Goal: Task Accomplishment & Management: Manage account settings

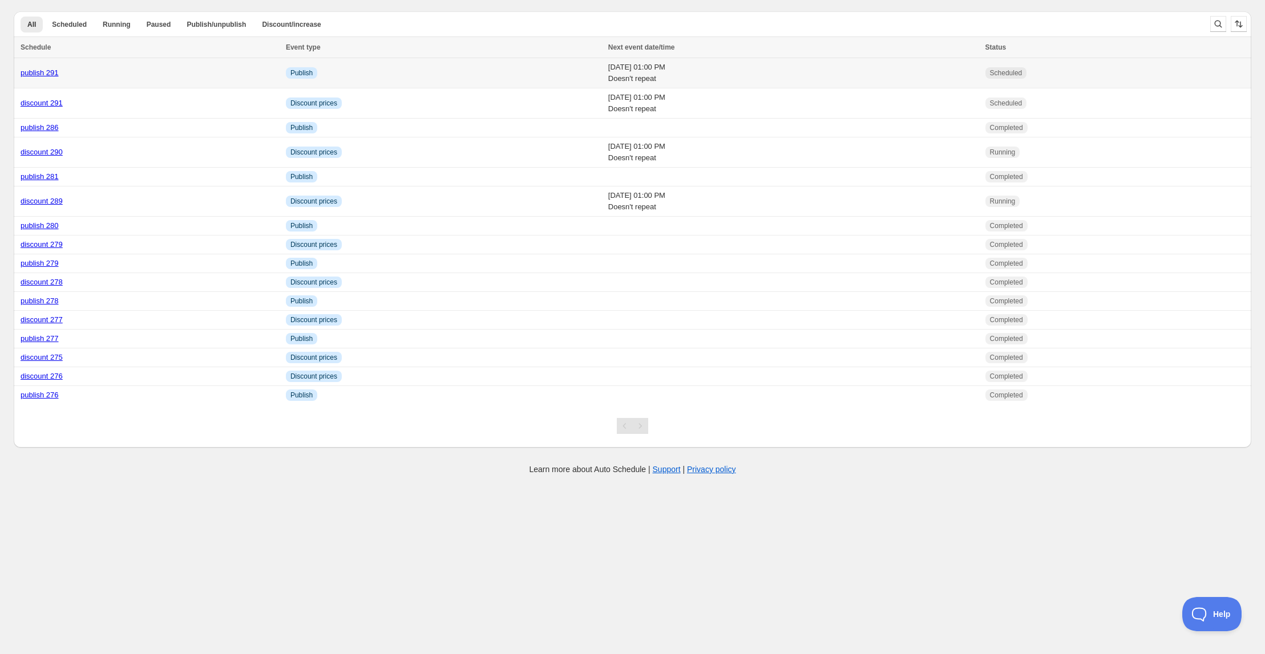
click at [45, 72] on link "publish 291" at bounding box center [40, 72] width 38 height 9
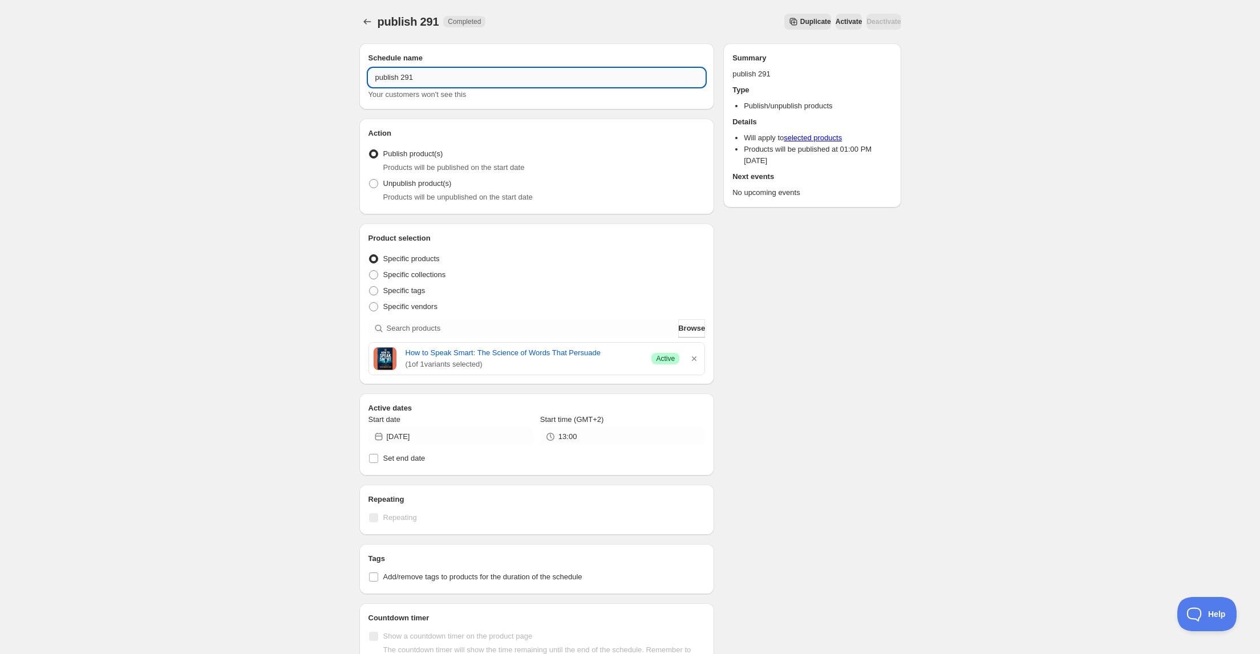
drag, startPoint x: 411, startPoint y: 78, endPoint x: 420, endPoint y: 78, distance: 9.1
click at [420, 78] on input "publish 291" at bounding box center [536, 77] width 337 height 18
type input "publish 292"
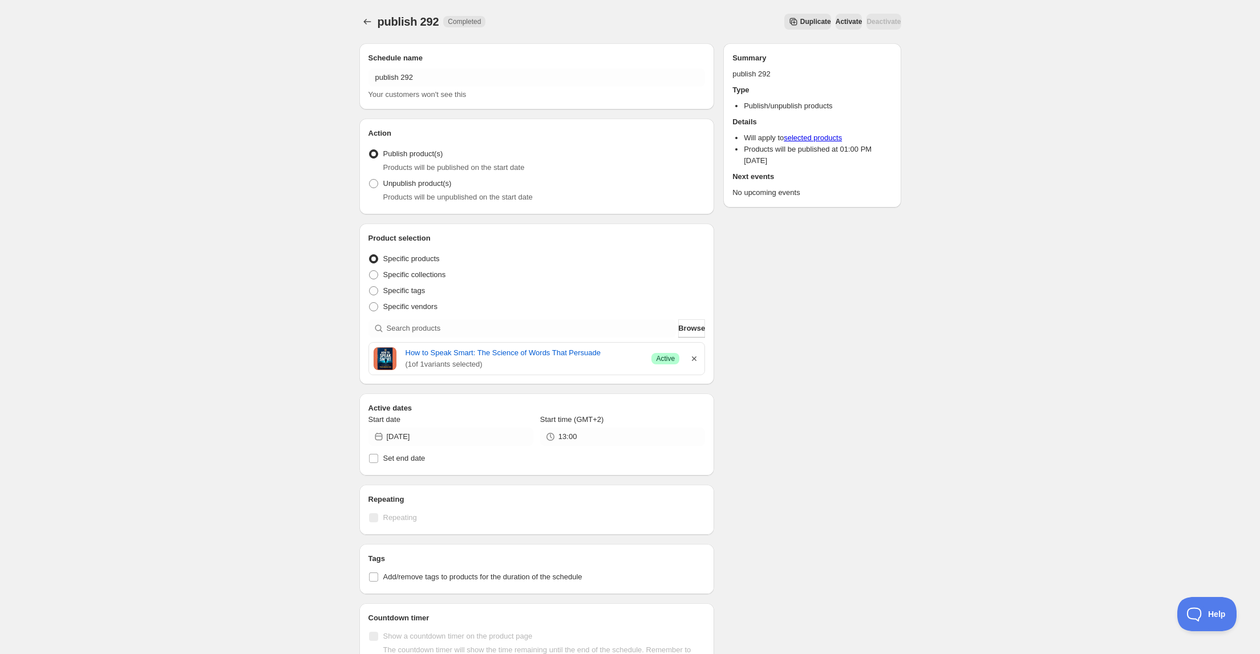
click at [694, 359] on icon "button" at bounding box center [694, 359] width 5 height 5
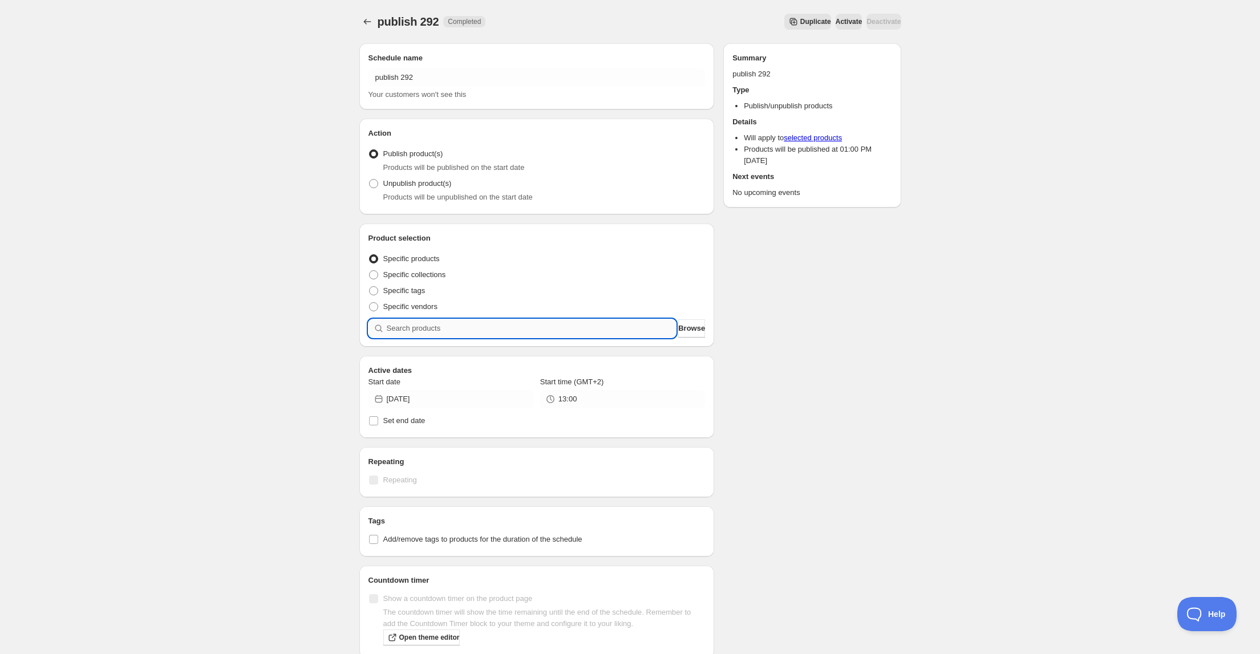
click at [587, 328] on input "search" at bounding box center [532, 328] width 290 height 18
type input "e"
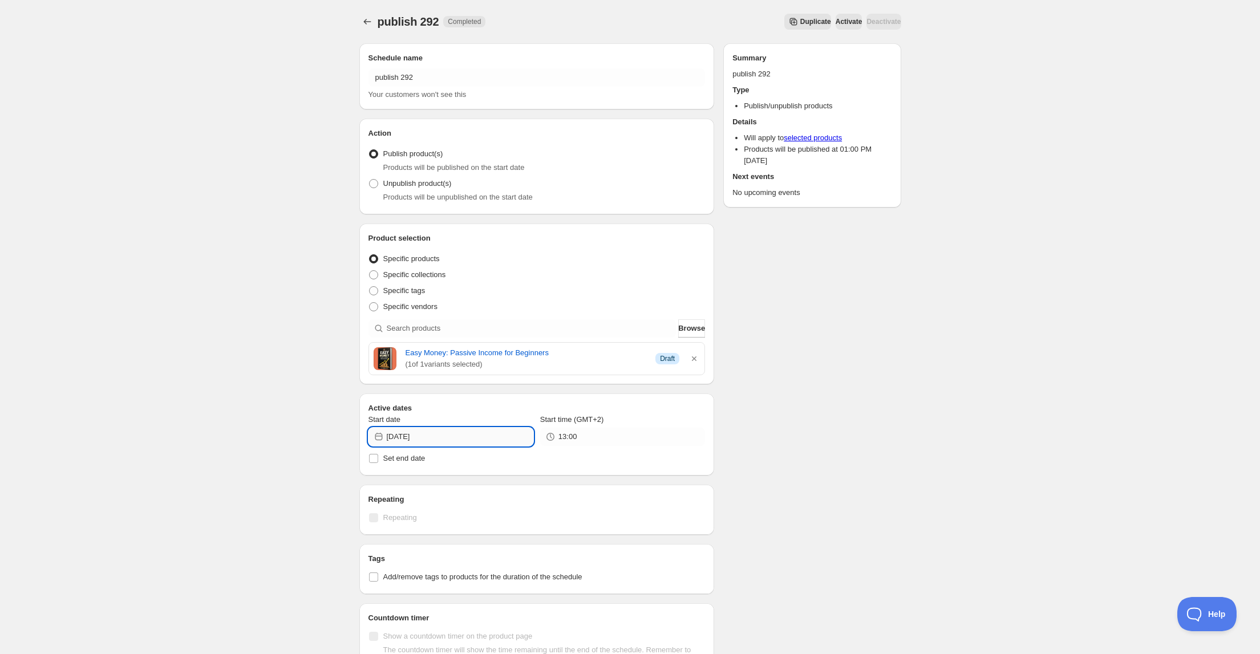
click at [455, 435] on input "[DATE]" at bounding box center [460, 437] width 147 height 18
click at [495, 515] on span "12" at bounding box center [493, 516] width 12 height 9
type input "[DATE]"
click at [366, 22] on icon "Schedules" at bounding box center [367, 21] width 11 height 11
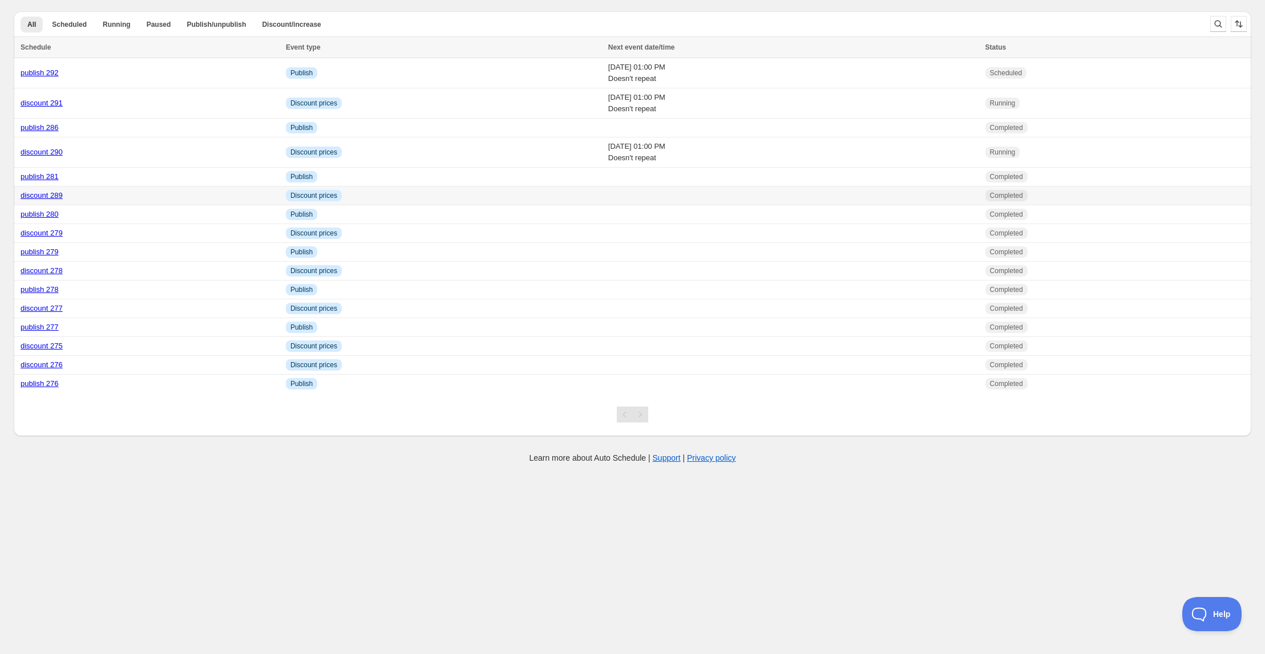
click at [56, 196] on link "discount 289" at bounding box center [42, 195] width 42 height 9
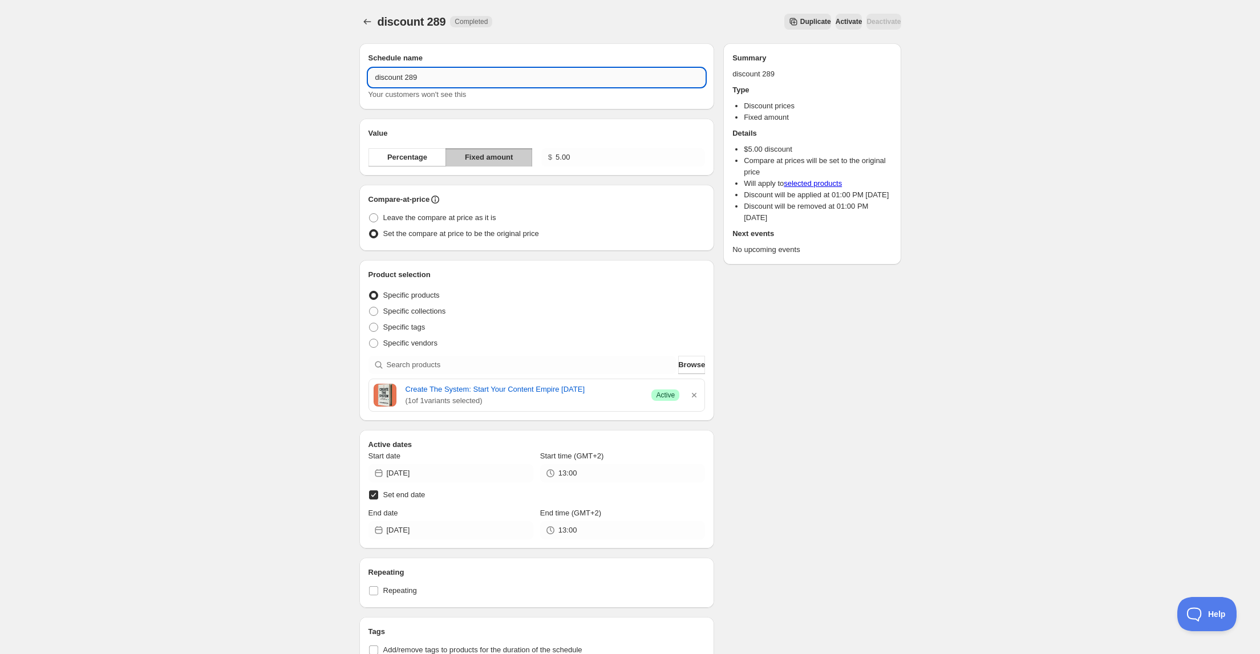
drag, startPoint x: 409, startPoint y: 80, endPoint x: 456, endPoint y: 83, distance: 47.5
click at [453, 83] on input "discount 289" at bounding box center [536, 77] width 337 height 18
type input "discount 292"
click at [695, 394] on icon "button" at bounding box center [693, 395] width 11 height 11
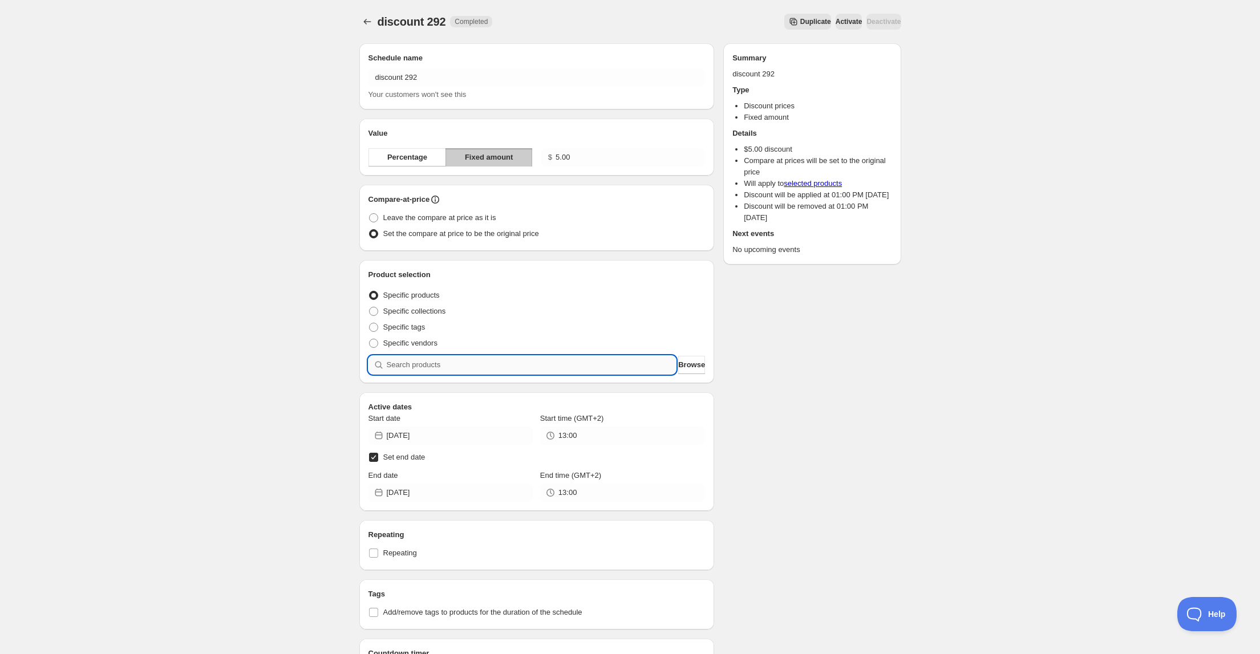
click at [583, 364] on input "search" at bounding box center [532, 365] width 290 height 18
type input "e"
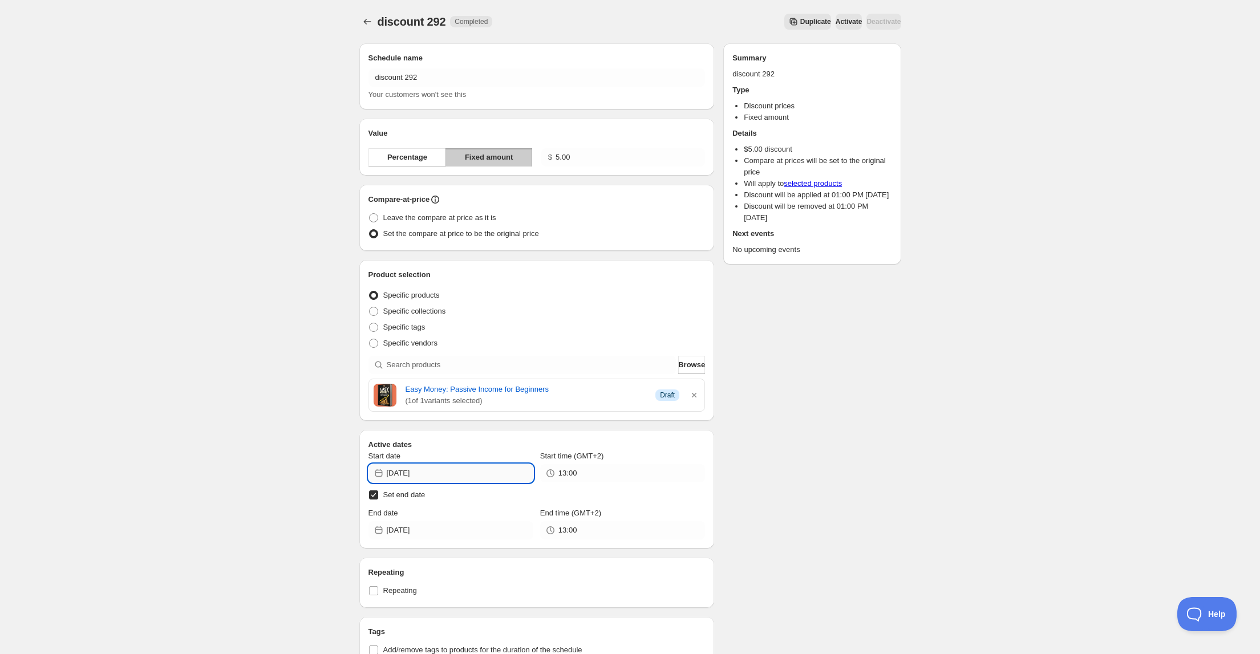
click at [465, 473] on input "[DATE]" at bounding box center [460, 473] width 147 height 18
click at [493, 551] on span "12" at bounding box center [493, 553] width 12 height 9
type input "[DATE]"
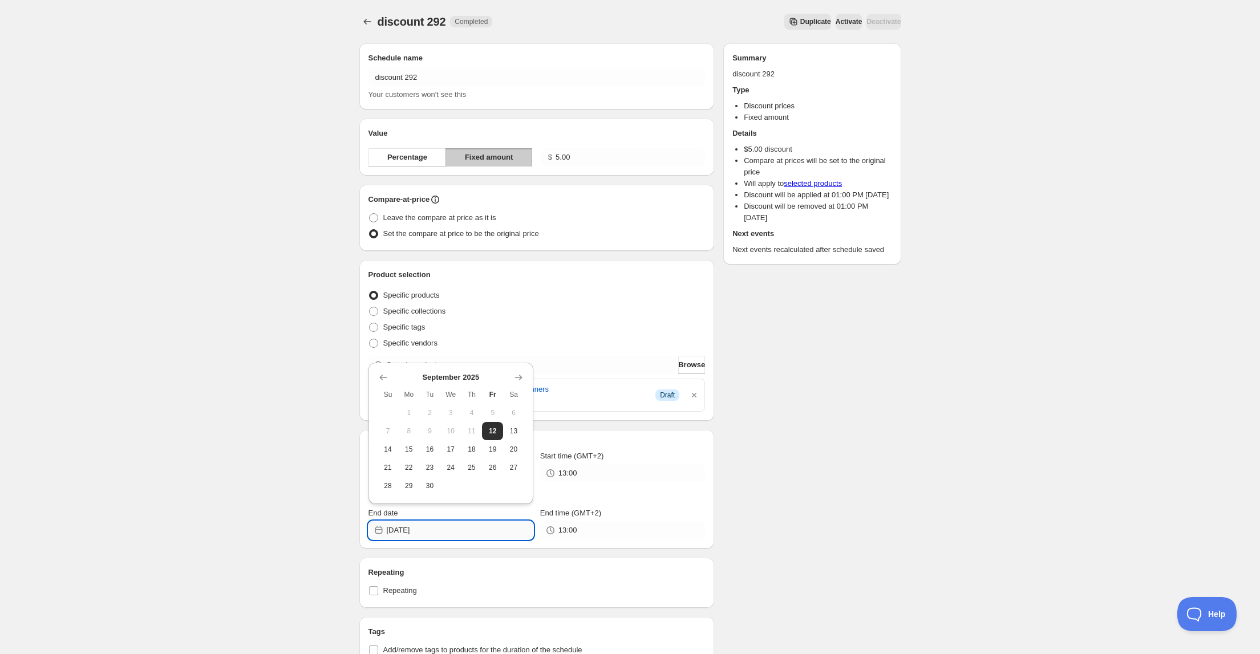
click at [460, 529] on input "[DATE]" at bounding box center [460, 530] width 147 height 18
click at [391, 449] on span "14" at bounding box center [388, 449] width 12 height 9
type input "[DATE]"
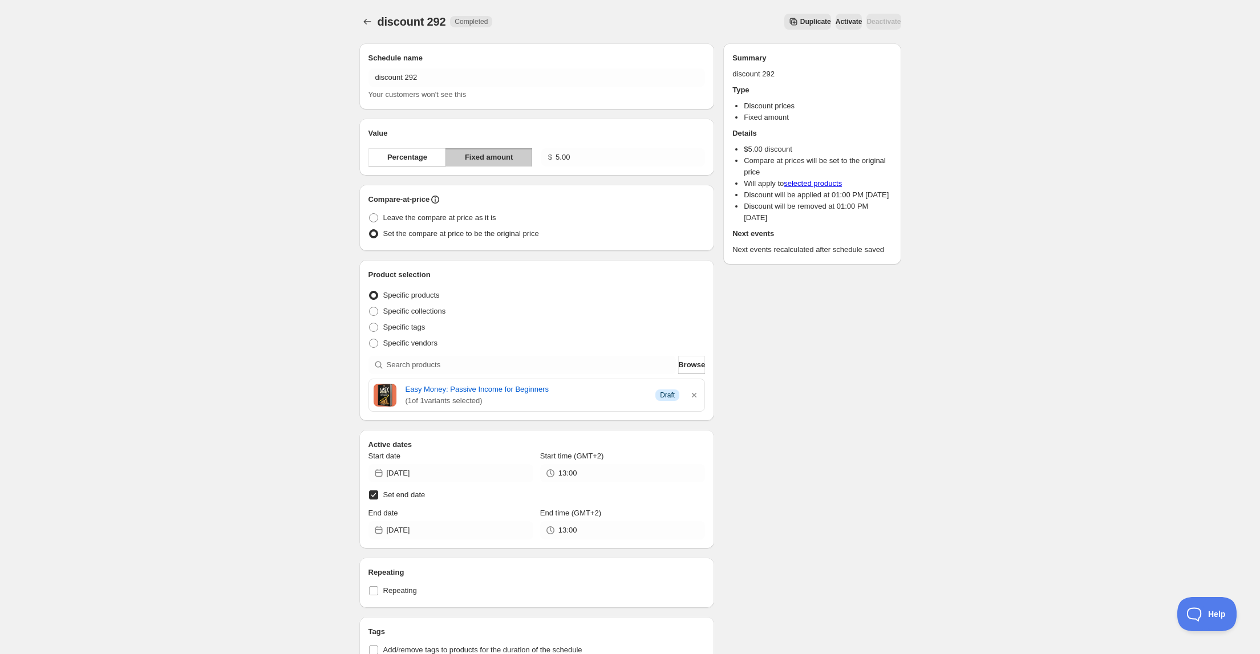
click at [816, 518] on div "Schedule name discount 292 Your customers won't see this Value Percentage Fixed…" at bounding box center [625, 612] width 551 height 1156
click at [365, 19] on icon "Schedules" at bounding box center [367, 21] width 11 height 11
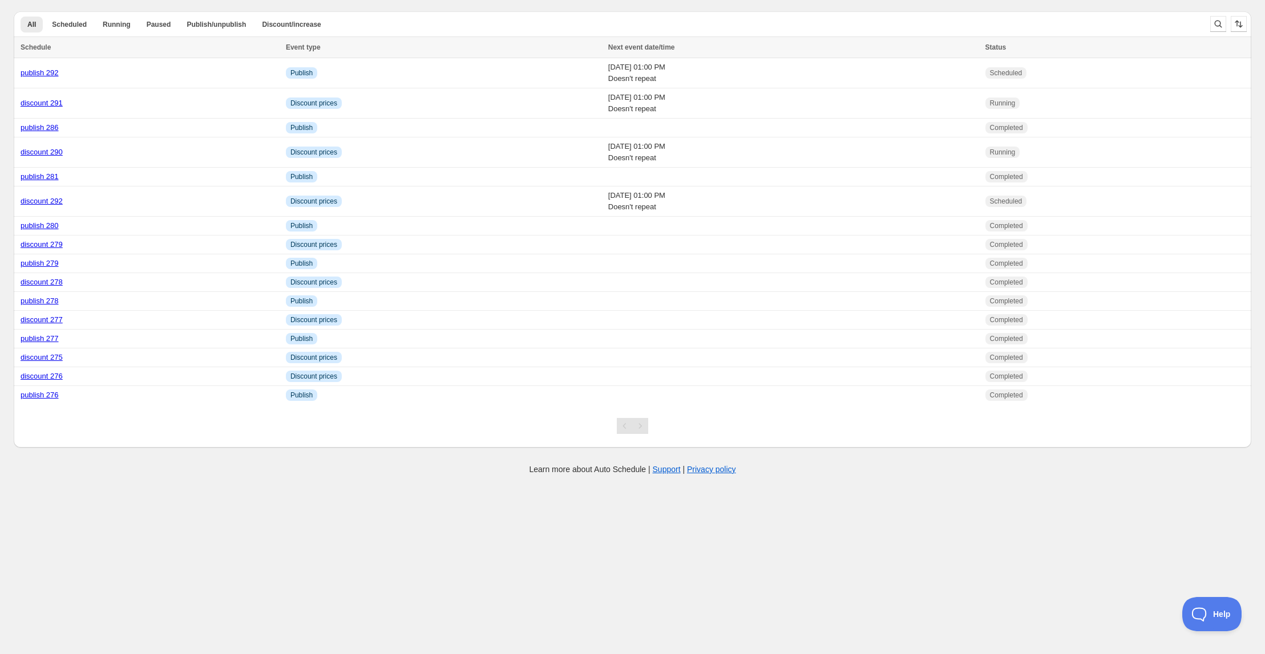
click at [484, 486] on body "Create schedule Help & support Cancel Discount prices Schedule a discount, sale…" at bounding box center [632, 327] width 1265 height 654
